Goal: Task Accomplishment & Management: Manage account settings

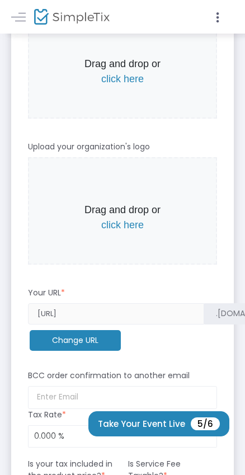
scroll to position [336, 0]
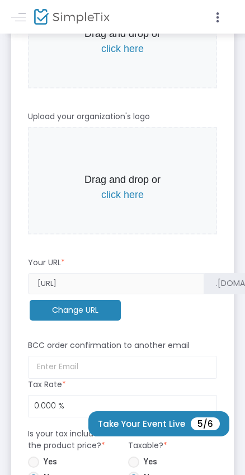
click at [130, 196] on span "click here" at bounding box center [122, 194] width 43 height 11
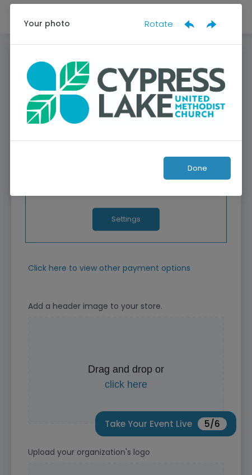
click at [205, 168] on button "Done" at bounding box center [196, 168] width 67 height 23
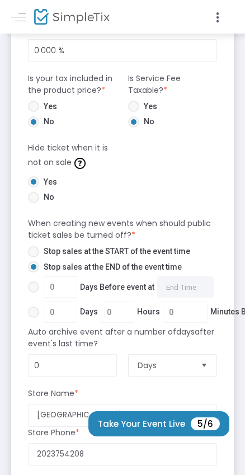
scroll to position [671, 0]
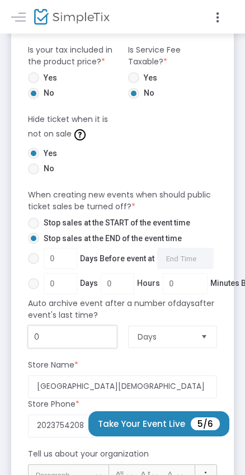
click at [102, 338] on input "0" at bounding box center [73, 336] width 88 height 21
click at [224, 313] on m-panel-content "How To Get Paid - Recommended Payment Providers Online Orders Transaction cost …" at bounding box center [122, 163] width 223 height 1489
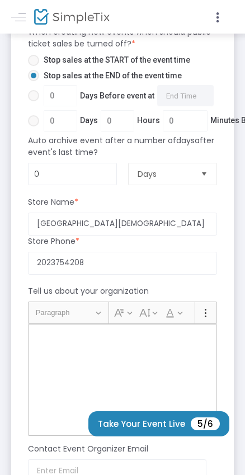
scroll to position [839, 0]
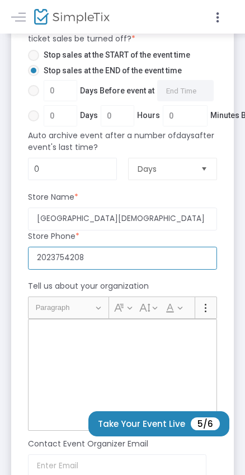
click at [93, 253] on input "2023754208" at bounding box center [122, 258] width 189 height 23
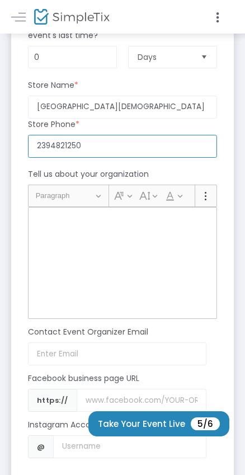
scroll to position [1007, 0]
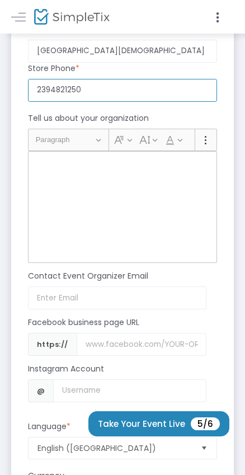
type input "2394821250"
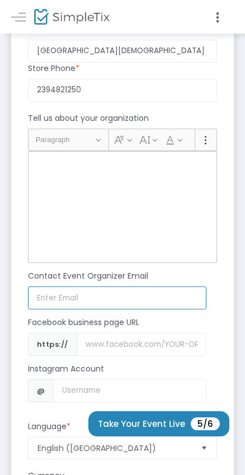
click at [131, 301] on input at bounding box center [117, 297] width 178 height 23
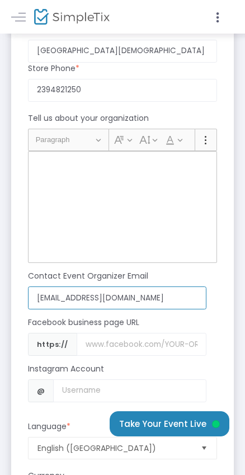
type input "[EMAIL_ADDRESS][DOMAIN_NAME]"
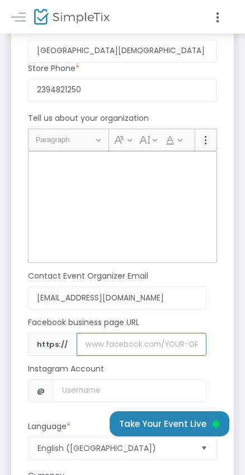
click at [134, 341] on input "Username" at bounding box center [142, 344] width 130 height 23
paste input "[DOMAIN_NAME][URL]"
type input "[DOMAIN_NAME][URL]"
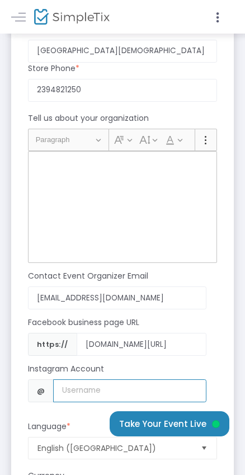
click at [119, 384] on input "Username" at bounding box center [129, 390] width 153 height 23
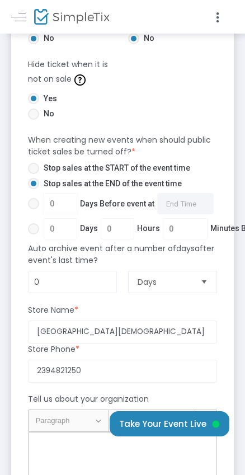
scroll to position [782, 0]
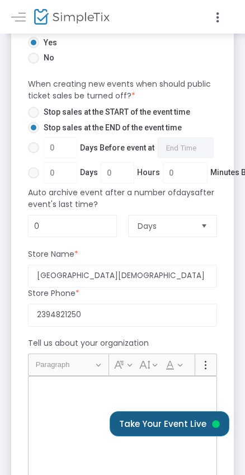
click at [171, 426] on button "Take Your Event Live" at bounding box center [170, 423] width 120 height 25
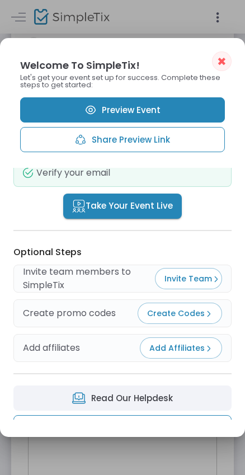
scroll to position [168, 0]
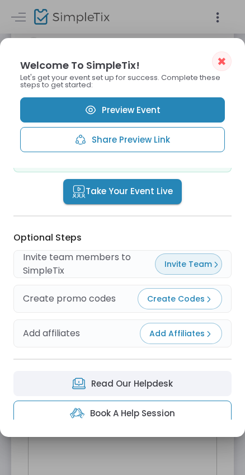
click at [191, 265] on span "Invite Team" at bounding box center [191, 263] width 55 height 11
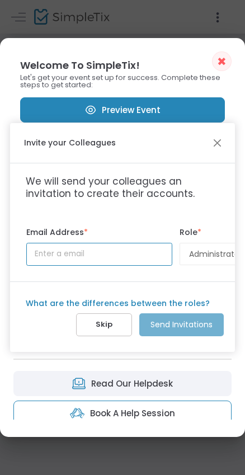
click at [143, 256] on input at bounding box center [99, 254] width 147 height 23
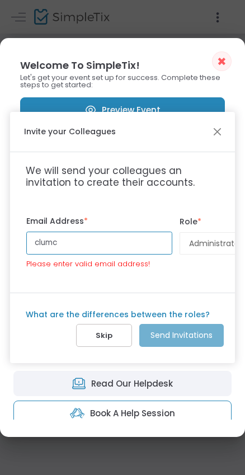
type input "[EMAIL_ADDRESS][DOMAIN_NAME]"
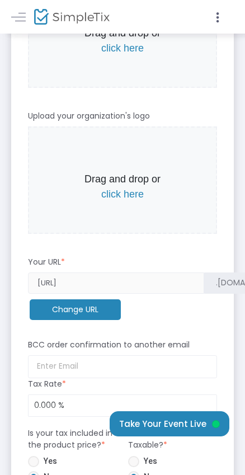
scroll to position [336, 0]
